Goal: Task Accomplishment & Management: Complete application form

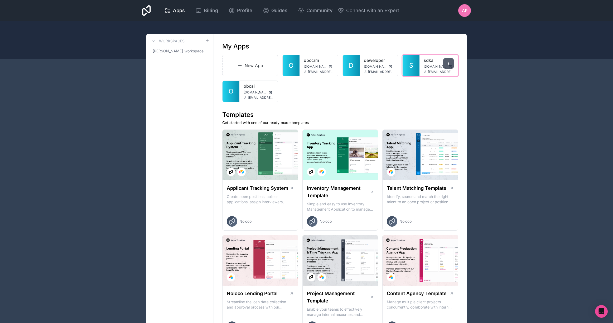
click at [448, 63] on icon at bounding box center [448, 63] width 0 height 0
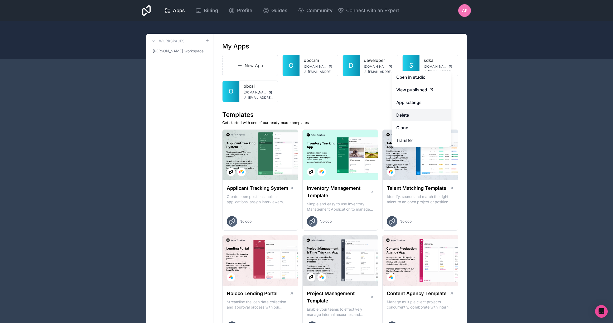
click at [415, 112] on button "Delete" at bounding box center [421, 115] width 59 height 13
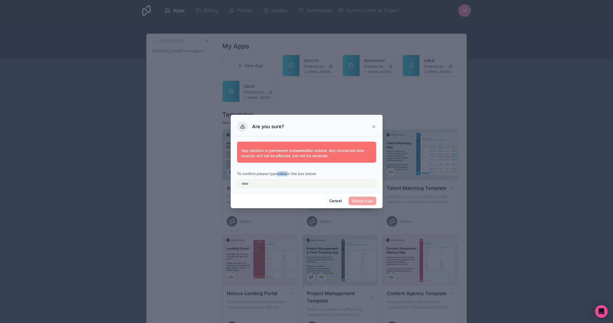
drag, startPoint x: 278, startPoint y: 174, endPoint x: 288, endPoint y: 174, distance: 10.0
click at [288, 174] on p "To confirm please type sdkai in the box below" at bounding box center [306, 173] width 139 height 5
copy strong "sdkai"
click at [292, 185] on input "text" at bounding box center [306, 184] width 139 height 8
paste input "*****"
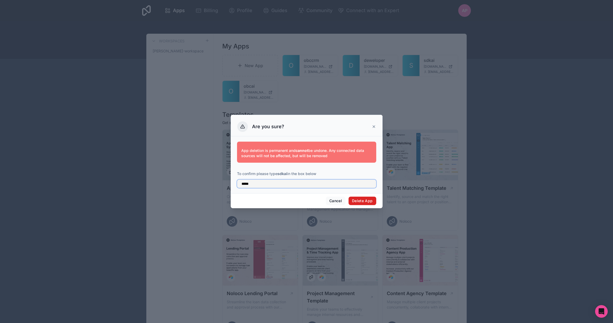
type input "*****"
click at [360, 201] on button "Delete App" at bounding box center [362, 201] width 28 height 8
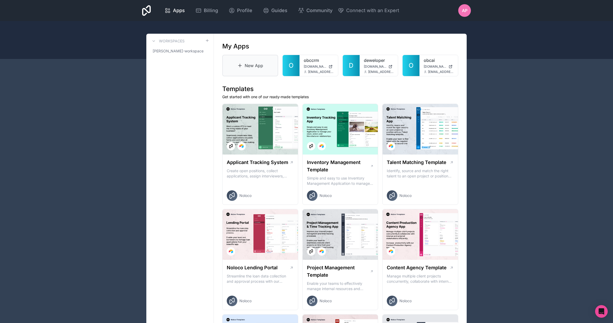
click at [253, 63] on link "New App" at bounding box center [250, 66] width 56 height 22
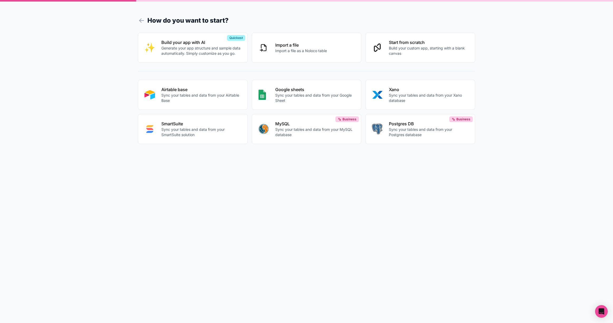
click at [184, 94] on p "Sync your tables and data from your Airtable Base" at bounding box center [201, 98] width 80 height 11
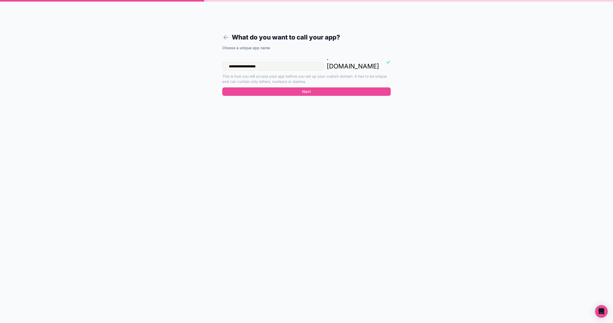
drag, startPoint x: 288, startPoint y: 57, endPoint x: 221, endPoint y: 56, distance: 67.5
click at [221, 56] on form "**********" at bounding box center [306, 168] width 202 height 311
type input "*****"
click at [305, 87] on button "Next" at bounding box center [306, 91] width 168 height 8
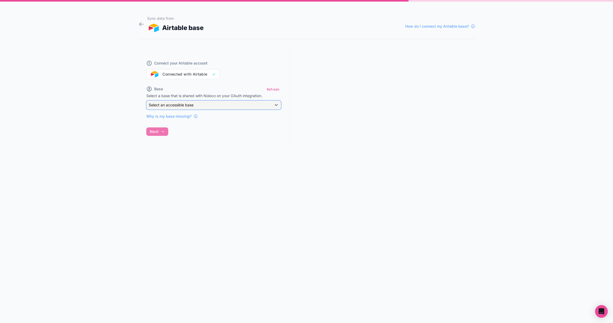
click at [204, 104] on div "Select an accessible base" at bounding box center [214, 105] width 134 height 8
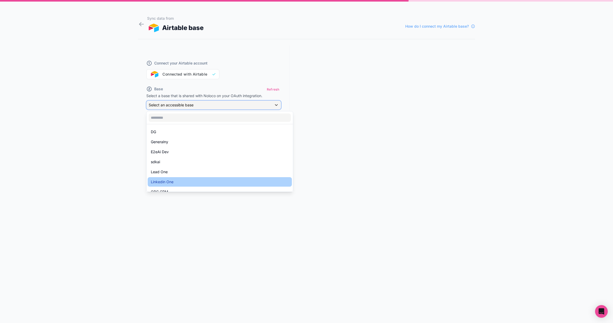
scroll to position [35, 0]
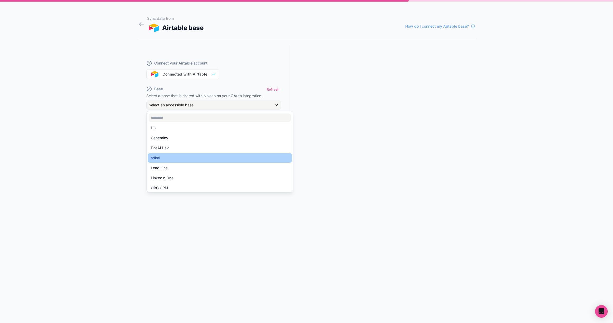
click at [204, 159] on div "sdkai" at bounding box center [220, 158] width 138 height 6
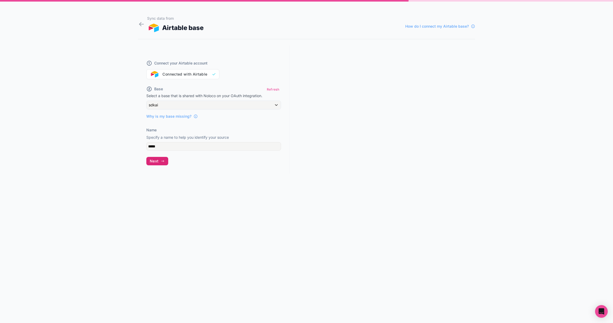
click at [159, 160] on button "Next" at bounding box center [157, 161] width 22 height 8
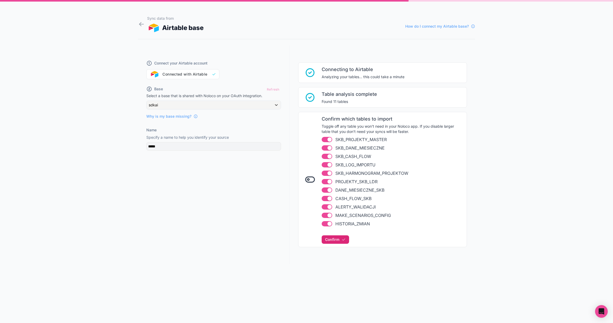
click at [339, 238] on span "Confirm" at bounding box center [332, 239] width 14 height 5
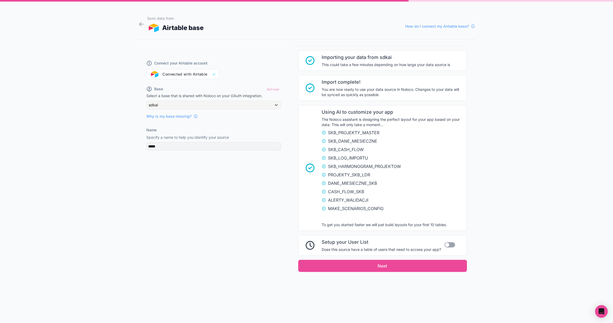
scroll to position [202, 0]
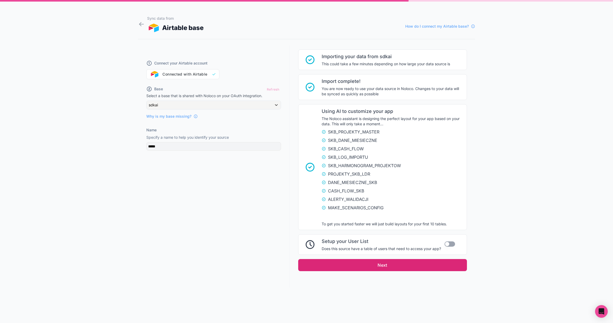
click at [391, 267] on button "Next" at bounding box center [382, 265] width 169 height 12
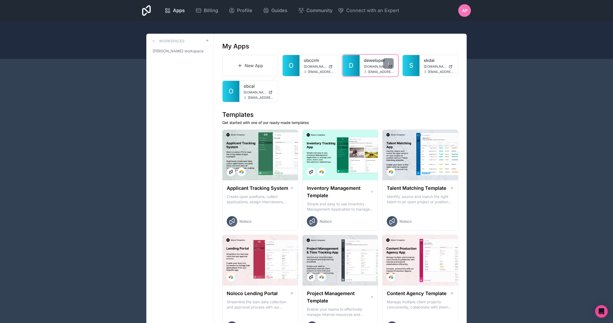
click at [373, 65] on span "deweloper.noloco.co" at bounding box center [375, 67] width 23 height 4
